Goal: Task Accomplishment & Management: Complete application form

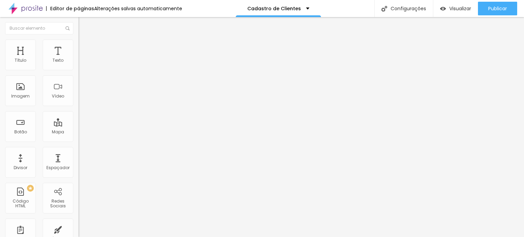
type input "Cadastro Básico de Clientes"
drag, startPoint x: 147, startPoint y: 147, endPoint x: 161, endPoint y: 150, distance: 15.0
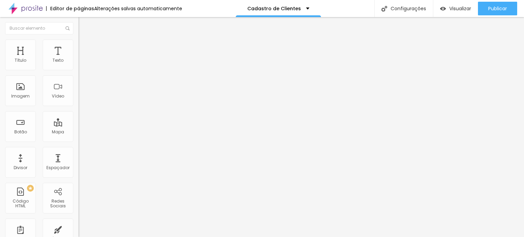
scroll to position [34, 0]
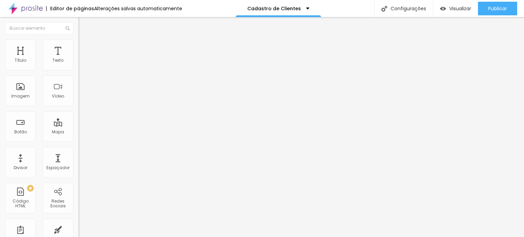
scroll to position [60, 0]
drag, startPoint x: 150, startPoint y: 143, endPoint x: 160, endPoint y: 99, distance: 45.2
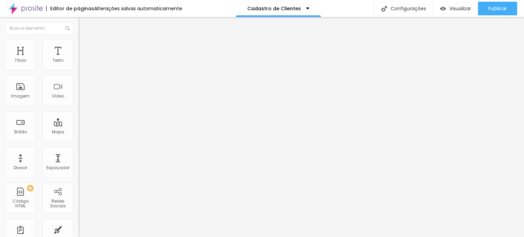
drag, startPoint x: 194, startPoint y: 101, endPoint x: 153, endPoint y: 99, distance: 41.6
type input "Sobrenome"
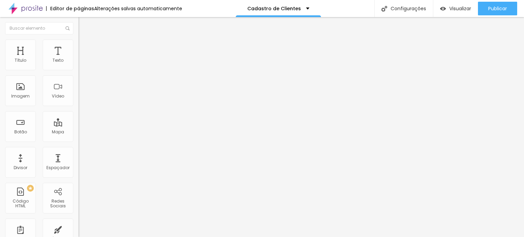
type input "Sobrenome"
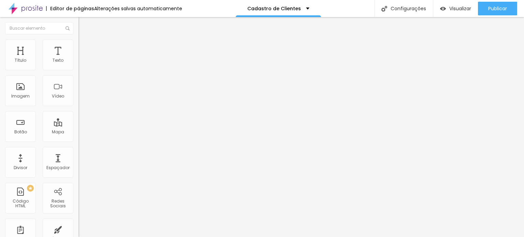
drag, startPoint x: 333, startPoint y: 79, endPoint x: 268, endPoint y: 78, distance: 64.8
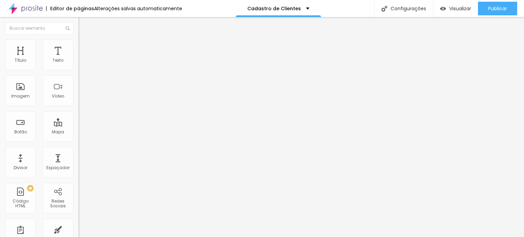
drag, startPoint x: 289, startPoint y: 101, endPoint x: 266, endPoint y: 100, distance: 23.2
paste input "Coloque seu nome aqui"
drag, startPoint x: 300, startPoint y: 101, endPoint x: 325, endPoint y: 102, distance: 25.2
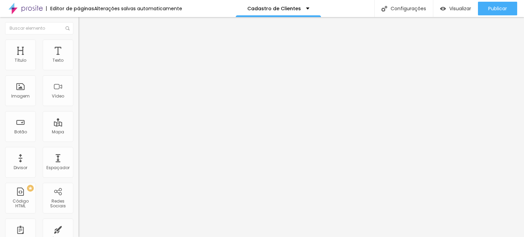
paste input "nome aqui"
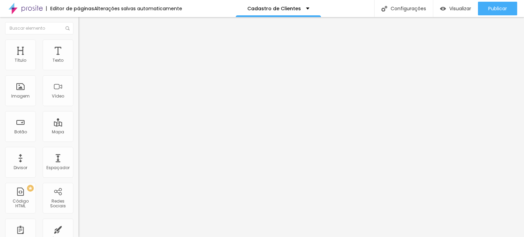
type input "Coloque seu sobrenome aqui"
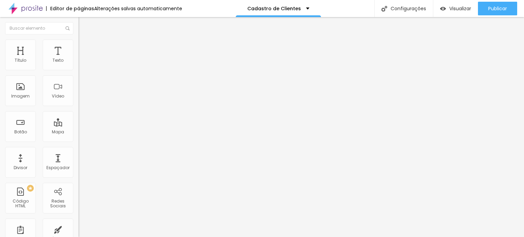
drag, startPoint x: 195, startPoint y: 168, endPoint x: 158, endPoint y: 168, distance: 36.5
type input "Telefone"
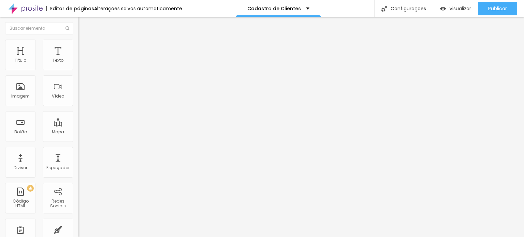
scroll to position [0, 0]
drag, startPoint x: 338, startPoint y: 169, endPoint x: 285, endPoint y: 170, distance: 53.5
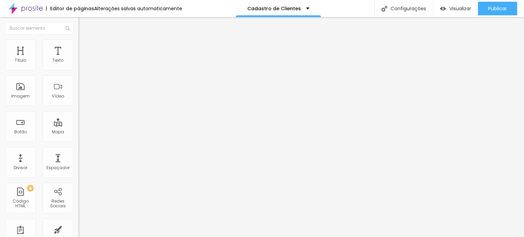
type input "Incluir +55 54 ..."
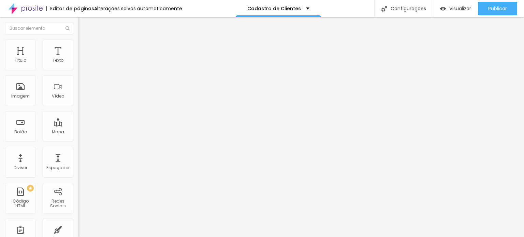
drag, startPoint x: 186, startPoint y: 138, endPoint x: 146, endPoint y: 132, distance: 40.6
type input "CPF"
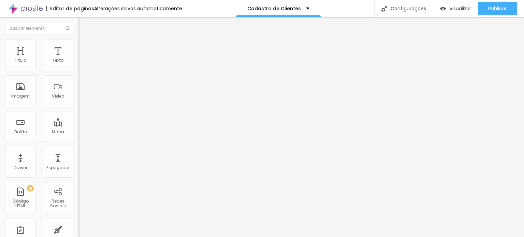
drag, startPoint x: 286, startPoint y: 134, endPoint x: 256, endPoint y: 134, distance: 30.0
type input "CPF para proposta ou contrato"
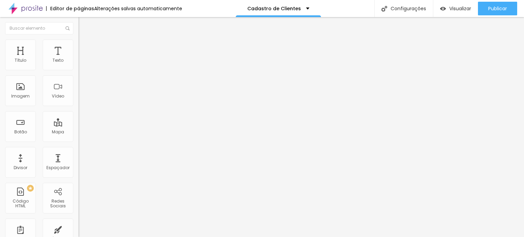
scroll to position [36, 0]
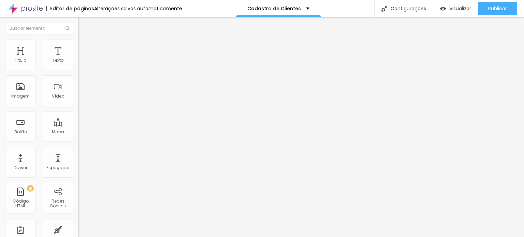
drag, startPoint x: 205, startPoint y: 171, endPoint x: 153, endPoint y: 170, distance: 51.8
drag, startPoint x: 236, startPoint y: 167, endPoint x: 156, endPoint y: 162, distance: 80.3
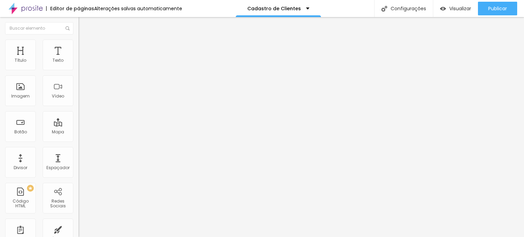
type input "D"
drag, startPoint x: 200, startPoint y: 170, endPoint x: 161, endPoint y: 167, distance: 39.3
type input "+"
type input "Informações"
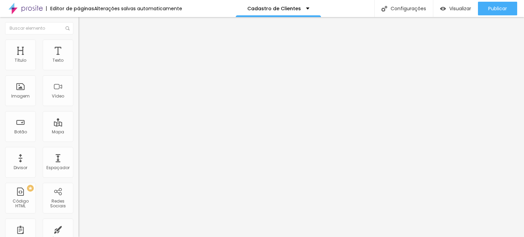
drag, startPoint x: 348, startPoint y: 169, endPoint x: 328, endPoint y: 171, distance: 19.9
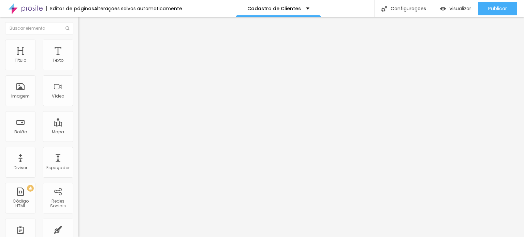
type input "Inclua mais informações do evento ou pedido"
click at [83, 66] on div "Cadastro Básico de Clientes" at bounding box center [118, 63] width 70 height 6
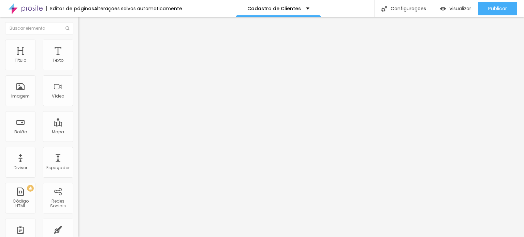
click at [83, 66] on div "Cadastro Básico de Clientes" at bounding box center [118, 63] width 70 height 6
click at [78, 44] on li "Estilo" at bounding box center [117, 43] width 78 height 7
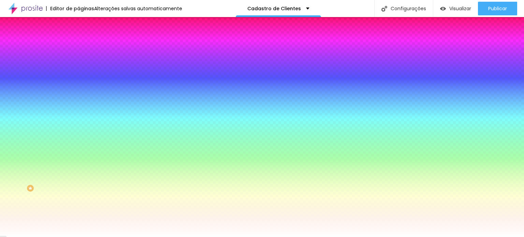
click at [84, 25] on img "button" at bounding box center [86, 24] width 5 height 5
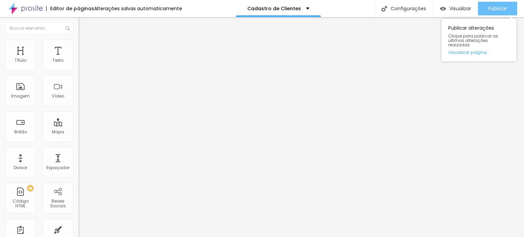
click at [492, 7] on span "Publicar" at bounding box center [497, 8] width 19 height 5
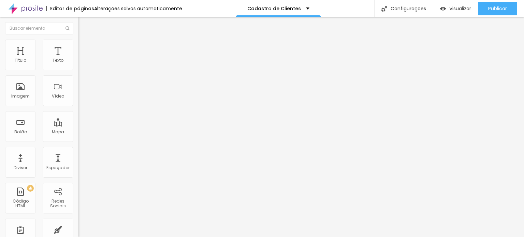
click at [83, 66] on div "Cadastro Básico de Clientes" at bounding box center [118, 63] width 70 height 6
click at [78, 46] on li "Avançado" at bounding box center [117, 49] width 78 height 7
click at [78, 45] on ul "Conteúdo Estilo Avançado" at bounding box center [117, 43] width 78 height 20
click at [78, 40] on li "Conteúdo" at bounding box center [117, 36] width 78 height 7
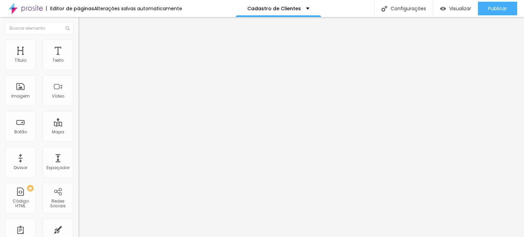
click at [78, 28] on button "Editar Formulário" at bounding box center [117, 25] width 78 height 16
click at [84, 24] on img "button" at bounding box center [86, 24] width 5 height 5
click at [78, 69] on span at bounding box center [80, 72] width 4 height 6
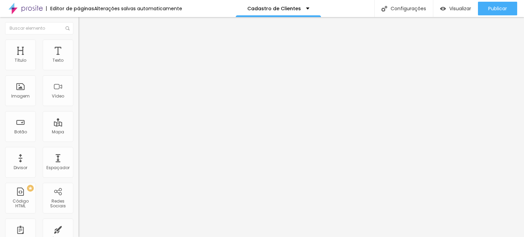
scroll to position [127, 0]
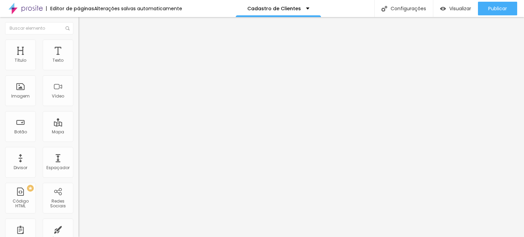
scroll to position [127, 0]
type input "Inlcuir +55 54 telefone"
drag, startPoint x: 214, startPoint y: 112, endPoint x: 158, endPoint y: 111, distance: 56.3
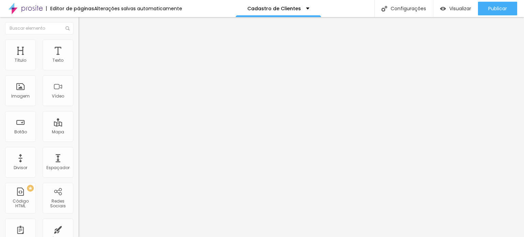
type input "Mais Informações"
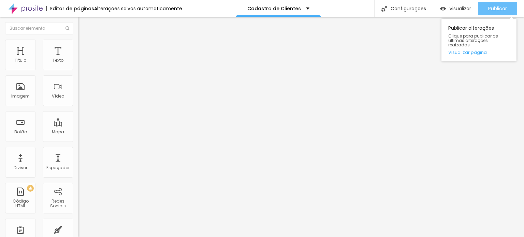
click at [495, 6] on span "Publicar" at bounding box center [497, 8] width 19 height 5
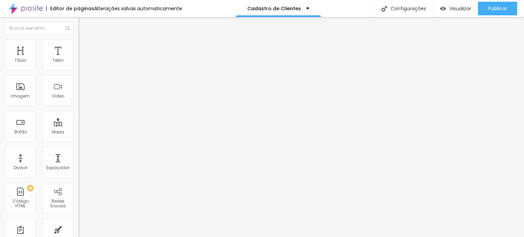
click at [78, 63] on div "Formulário Cadastro Básico de Clientes" at bounding box center [117, 63] width 78 height 20
click at [78, 69] on img at bounding box center [80, 71] width 4 height 4
drag, startPoint x: 148, startPoint y: 141, endPoint x: 148, endPoint y: 116, distance: 25.9
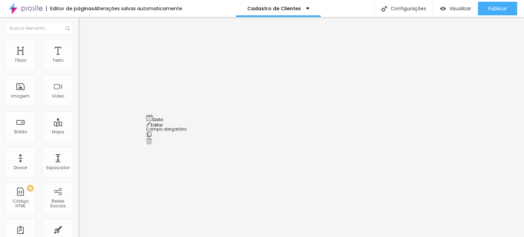
drag, startPoint x: 200, startPoint y: 147, endPoint x: 195, endPoint y: 150, distance: 6.3
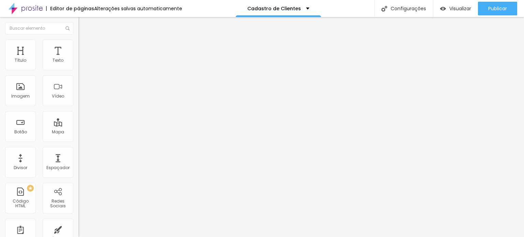
type input "Data prevista para o evento"
type input "Incluis se houver data definida"
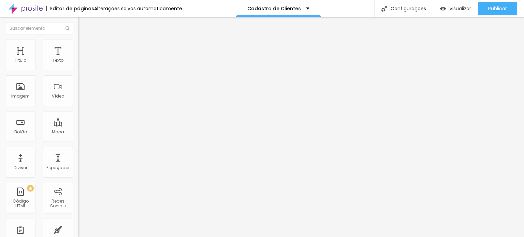
click at [78, 69] on img at bounding box center [80, 71] width 4 height 4
radio input "true"
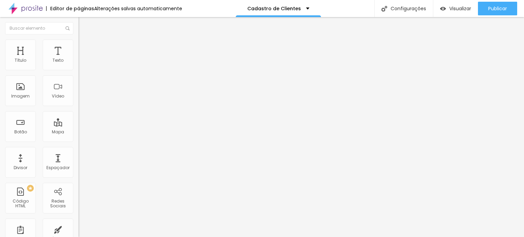
click at [78, 69] on img at bounding box center [80, 71] width 4 height 4
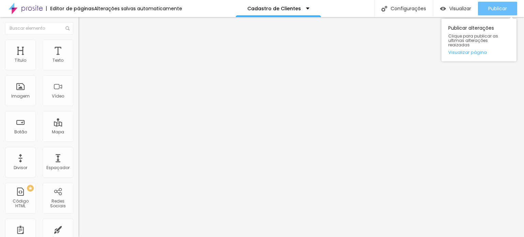
click at [512, 6] on button "Publicar" at bounding box center [497, 9] width 39 height 14
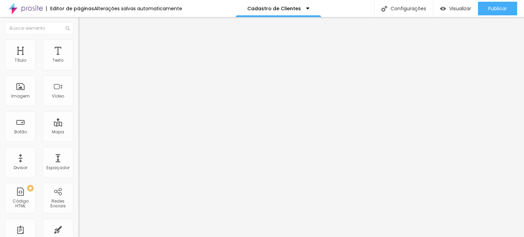
click at [78, 44] on li "Estilo" at bounding box center [117, 43] width 78 height 7
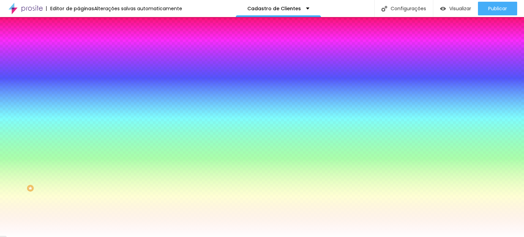
click at [81, 74] on icon "button" at bounding box center [83, 72] width 4 height 4
click at [38, 237] on div at bounding box center [262, 237] width 524 height 0
click at [78, 40] on li "Conteúdo" at bounding box center [117, 36] width 78 height 7
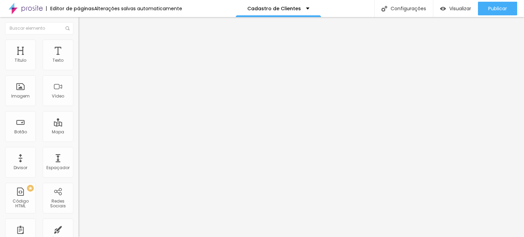
click at [84, 27] on img "button" at bounding box center [86, 24] width 5 height 5
click at [15, 6] on img at bounding box center [26, 8] width 34 height 17
